Goal: Navigation & Orientation: Find specific page/section

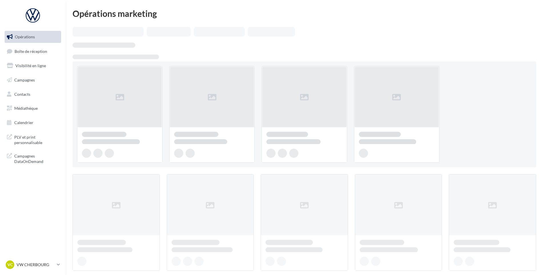
click at [39, 52] on span "Boîte de réception" at bounding box center [31, 51] width 33 height 5
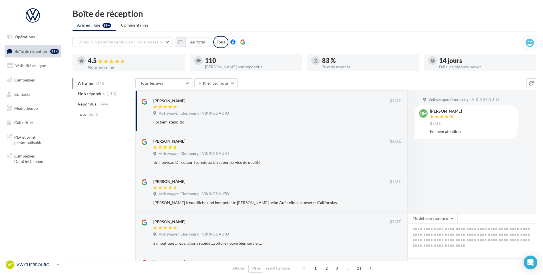
click at [41, 263] on p "VW CHERBOURG" at bounding box center [36, 265] width 38 height 6
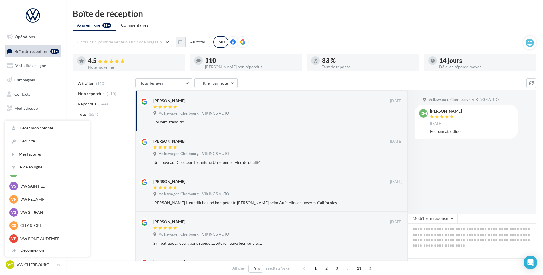
scroll to position [57, 0]
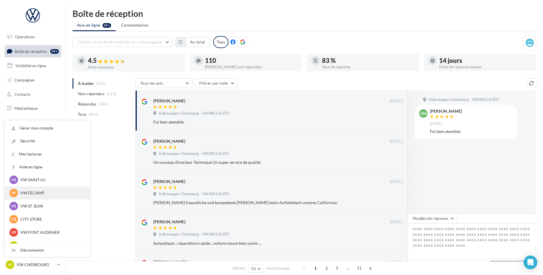
click at [34, 189] on div "VF VW FECAMP vw-stl-vau" at bounding box center [47, 193] width 76 height 9
